Goal: Navigation & Orientation: Find specific page/section

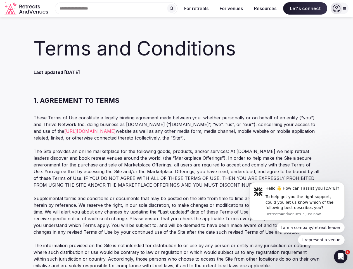
click at [177, 134] on p "These Terms of Use constitute a legally binding agreement made between you, whe…" at bounding box center [177, 127] width 286 height 27
click at [116, 8] on div "Search Popular Destinations [GEOGRAPHIC_DATA], [GEOGRAPHIC_DATA] [GEOGRAPHIC_DA…" at bounding box center [113, 9] width 127 height 12
click at [172, 8] on input "text" at bounding box center [116, 9] width 123 height 12
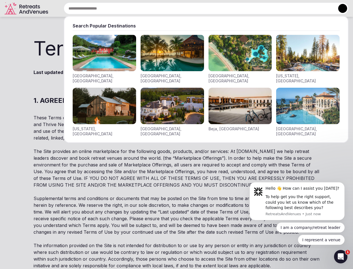
click at [197, 8] on input "text" at bounding box center [206, 9] width 285 height 12
click at [231, 8] on input "text" at bounding box center [206, 9] width 285 height 12
click at [265, 8] on input "text" at bounding box center [206, 9] width 285 height 12
click at [305, 8] on input "text" at bounding box center [206, 9] width 285 height 12
click at [340, 8] on button at bounding box center [342, 8] width 9 height 9
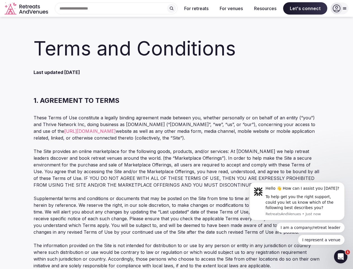
click at [297, 201] on div "To help get you the right support, could you let us know which of the following…" at bounding box center [303, 202] width 75 height 17
